Goal: Answer question/provide support

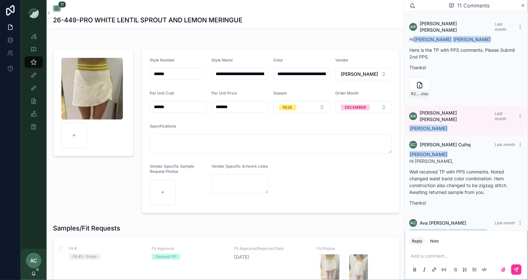
scroll to position [549, 0]
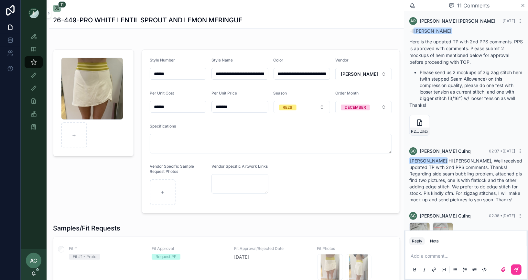
click at [414, 222] on div "SIDE-SEAM-WITH-EDGE-STITCH .png" at bounding box center [420, 232] width 21 height 21
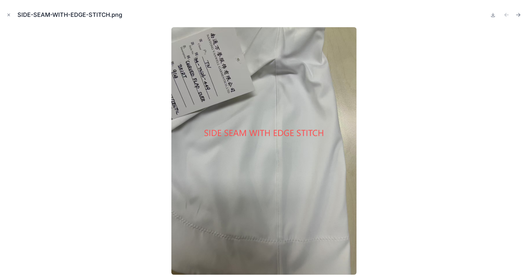
click at [8, 16] on icon "Close modal" at bounding box center [9, 15] width 2 height 2
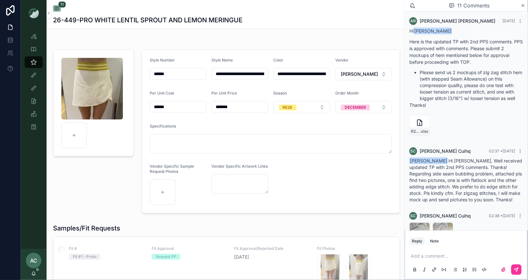
click at [439, 222] on div "SIDE-SEAM-WITH-FLAT-LOCK .png" at bounding box center [443, 232] width 21 height 21
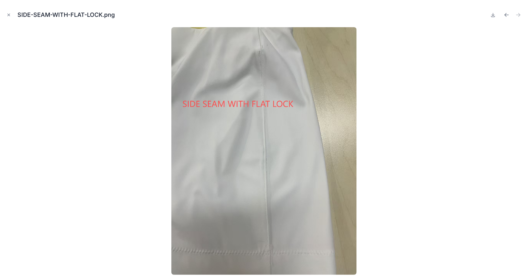
click at [9, 15] on icon "Close modal" at bounding box center [9, 15] width 2 height 2
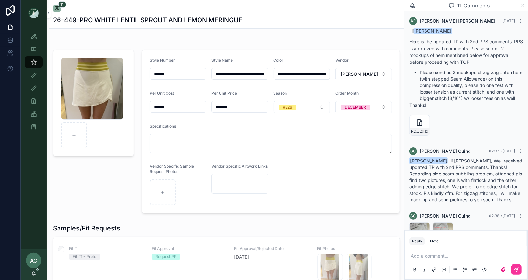
click at [410, 222] on div "SIDE-SEAM-WITH-EDGE-STITCH .png" at bounding box center [420, 232] width 21 height 21
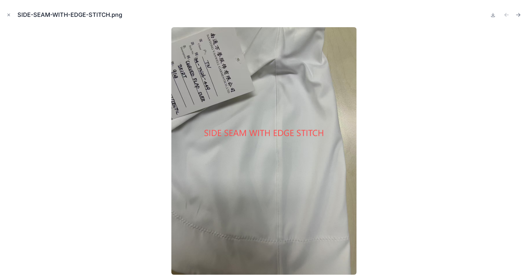
click at [8, 15] on icon "Close modal" at bounding box center [9, 15] width 2 height 2
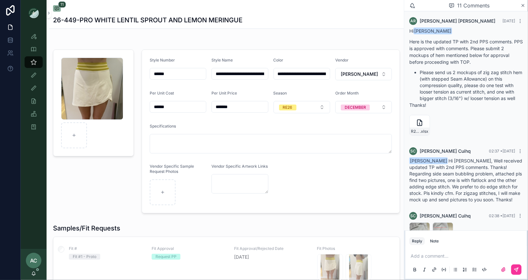
click at [439, 222] on div "SIDE-SEAM-WITH-FLAT-LOCK .png" at bounding box center [443, 232] width 21 height 21
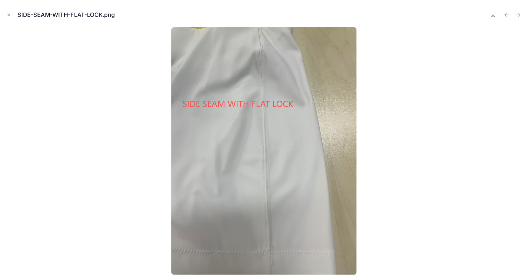
click at [8, 15] on icon "Close modal" at bounding box center [9, 15] width 2 height 2
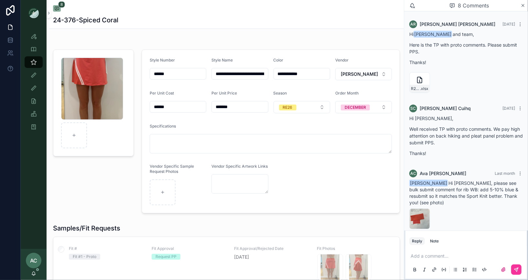
scroll to position [291, 0]
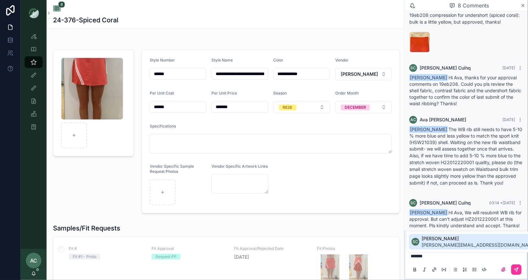
click at [473, 243] on span "sophie.cuihq@ntvanwell.com" at bounding box center [479, 245] width 115 height 6
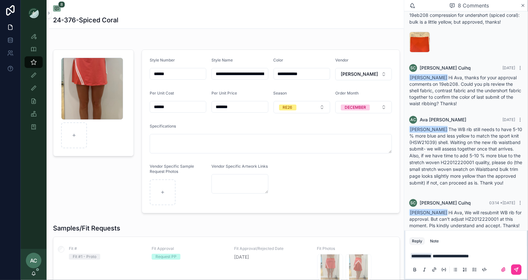
click at [519, 272] on button "scrollable content" at bounding box center [516, 269] width 10 height 10
